Goal: Find specific page/section: Find specific page/section

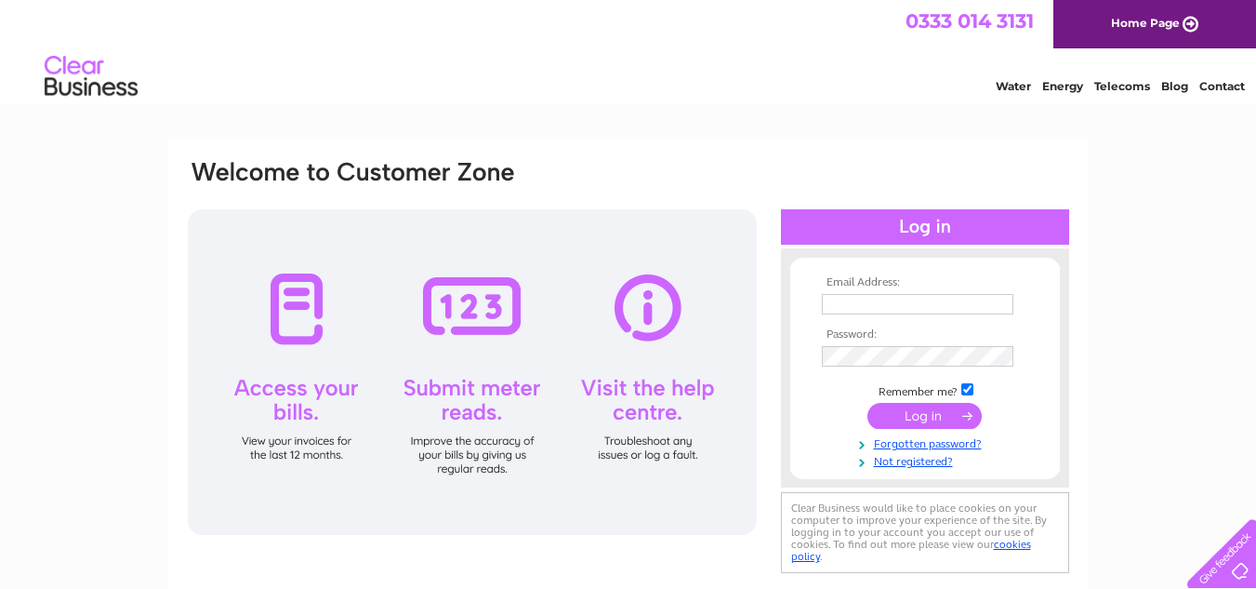
type input "nccbrstonesfield@hotmail.com"
click at [918, 410] on input "submit" at bounding box center [925, 416] width 114 height 26
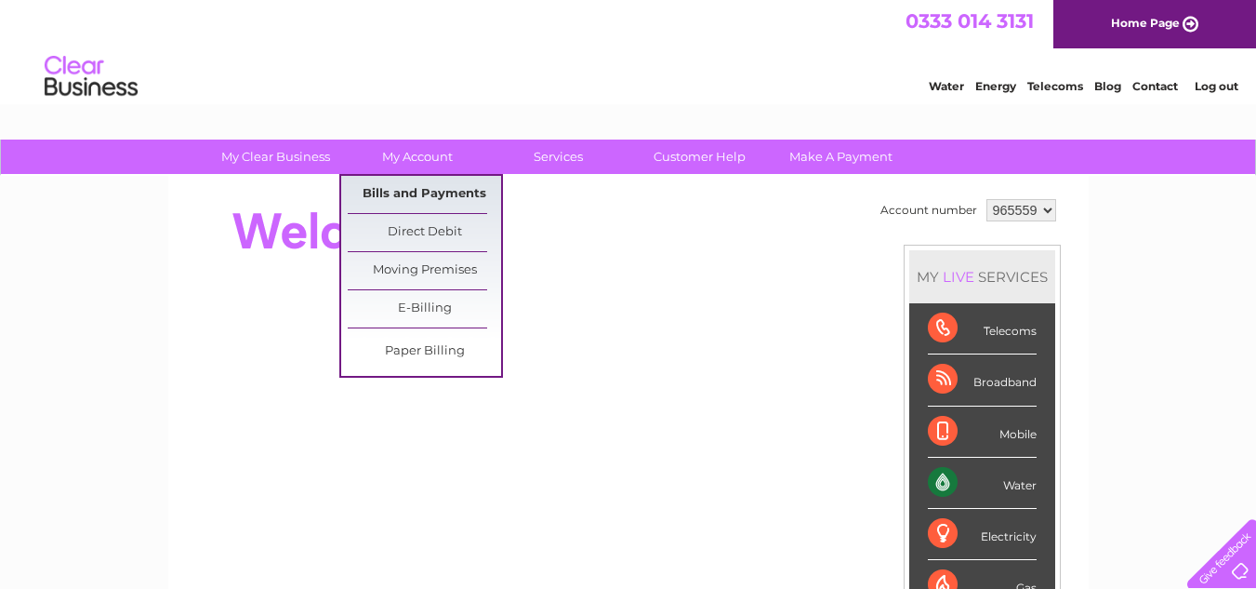
click at [440, 190] on link "Bills and Payments" at bounding box center [424, 194] width 153 height 37
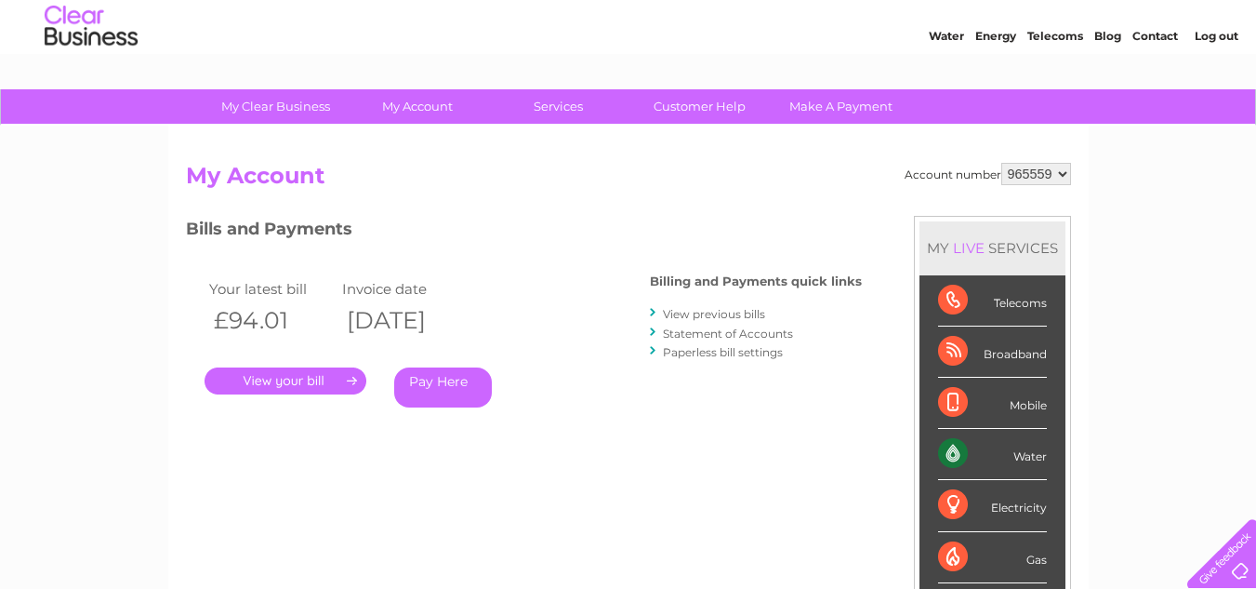
scroll to position [93, 0]
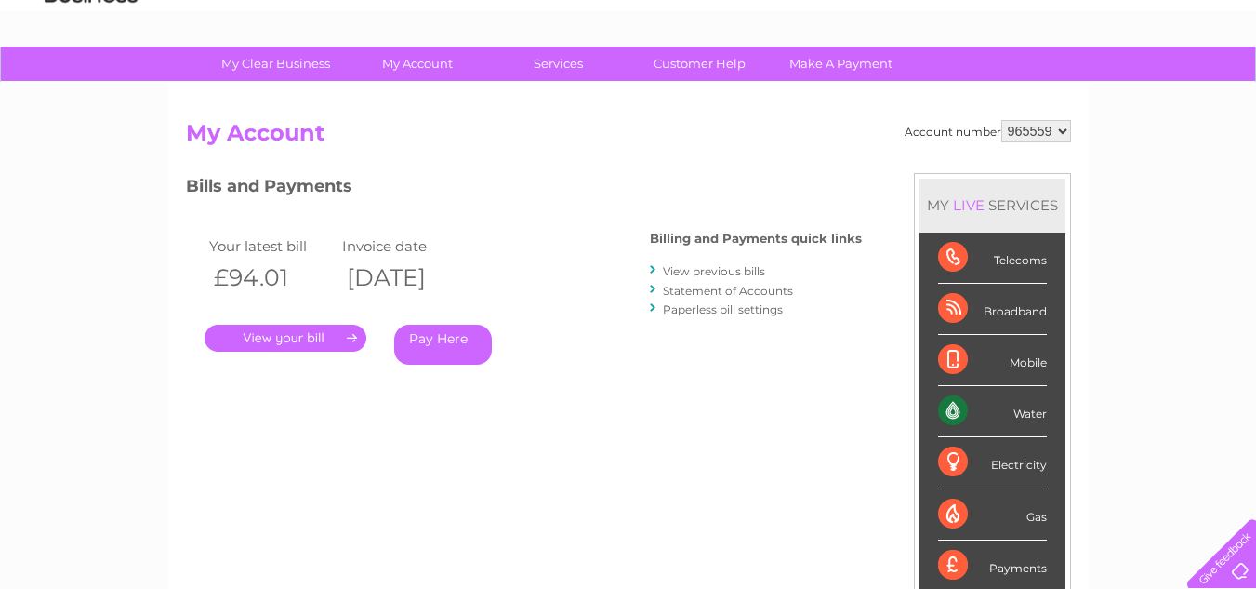
click at [284, 335] on link "." at bounding box center [286, 338] width 162 height 27
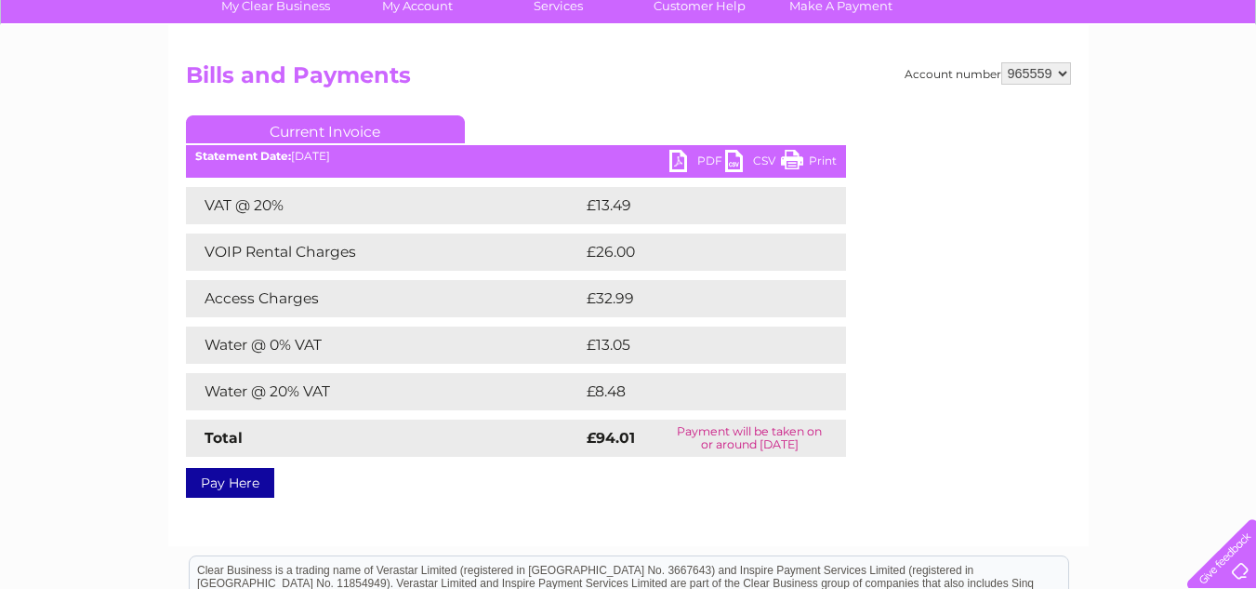
scroll to position [186, 0]
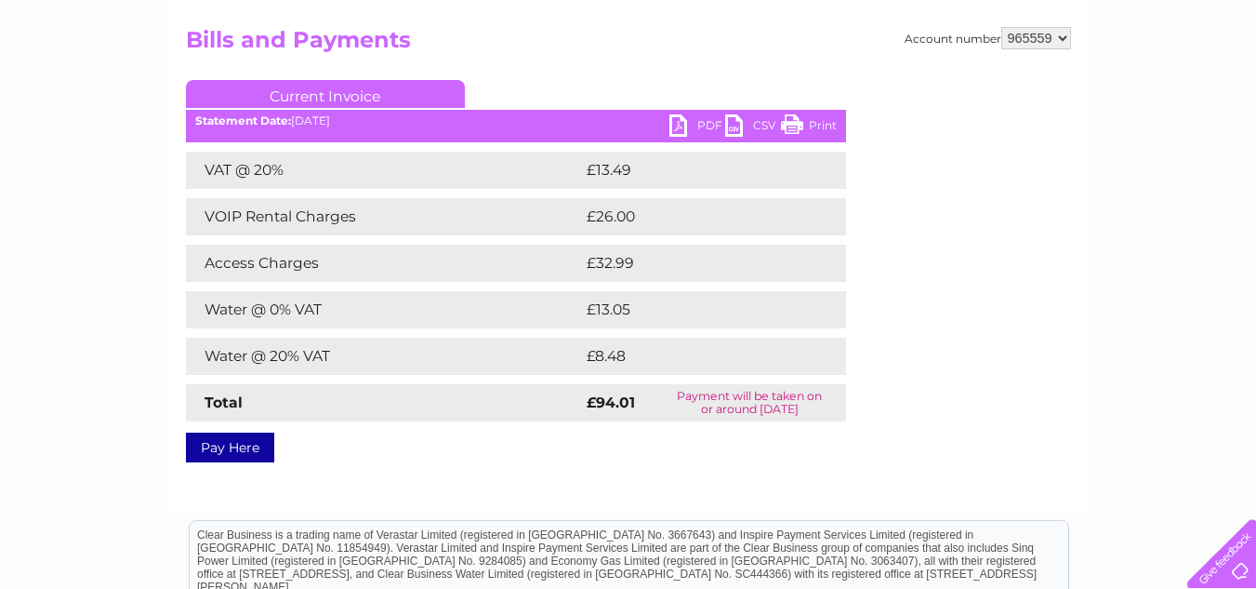
click at [824, 121] on link "Print" at bounding box center [809, 127] width 56 height 27
